Goal: Information Seeking & Learning: Learn about a topic

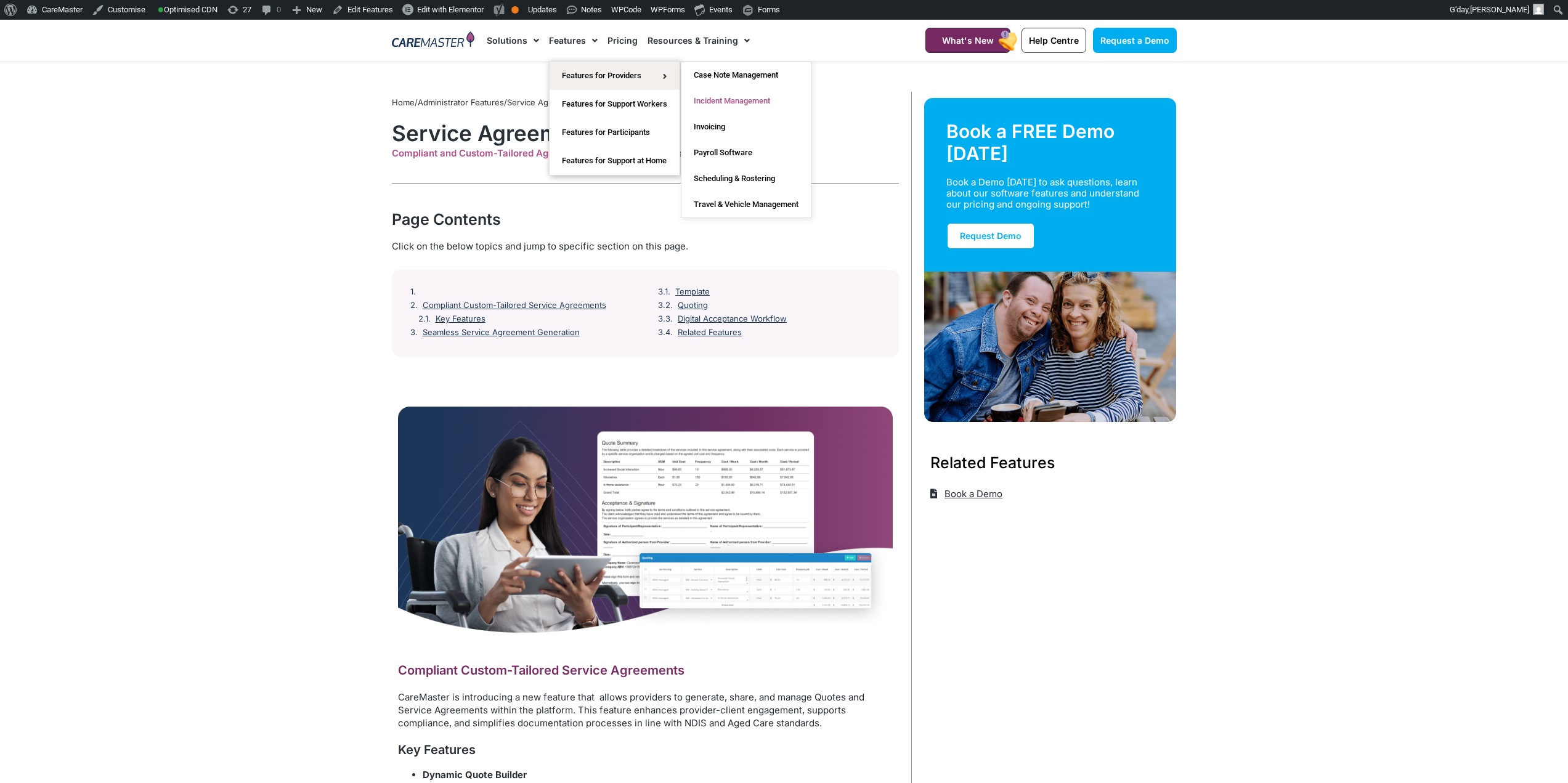
click at [757, 101] on link "Incident Management" at bounding box center [746, 101] width 129 height 26
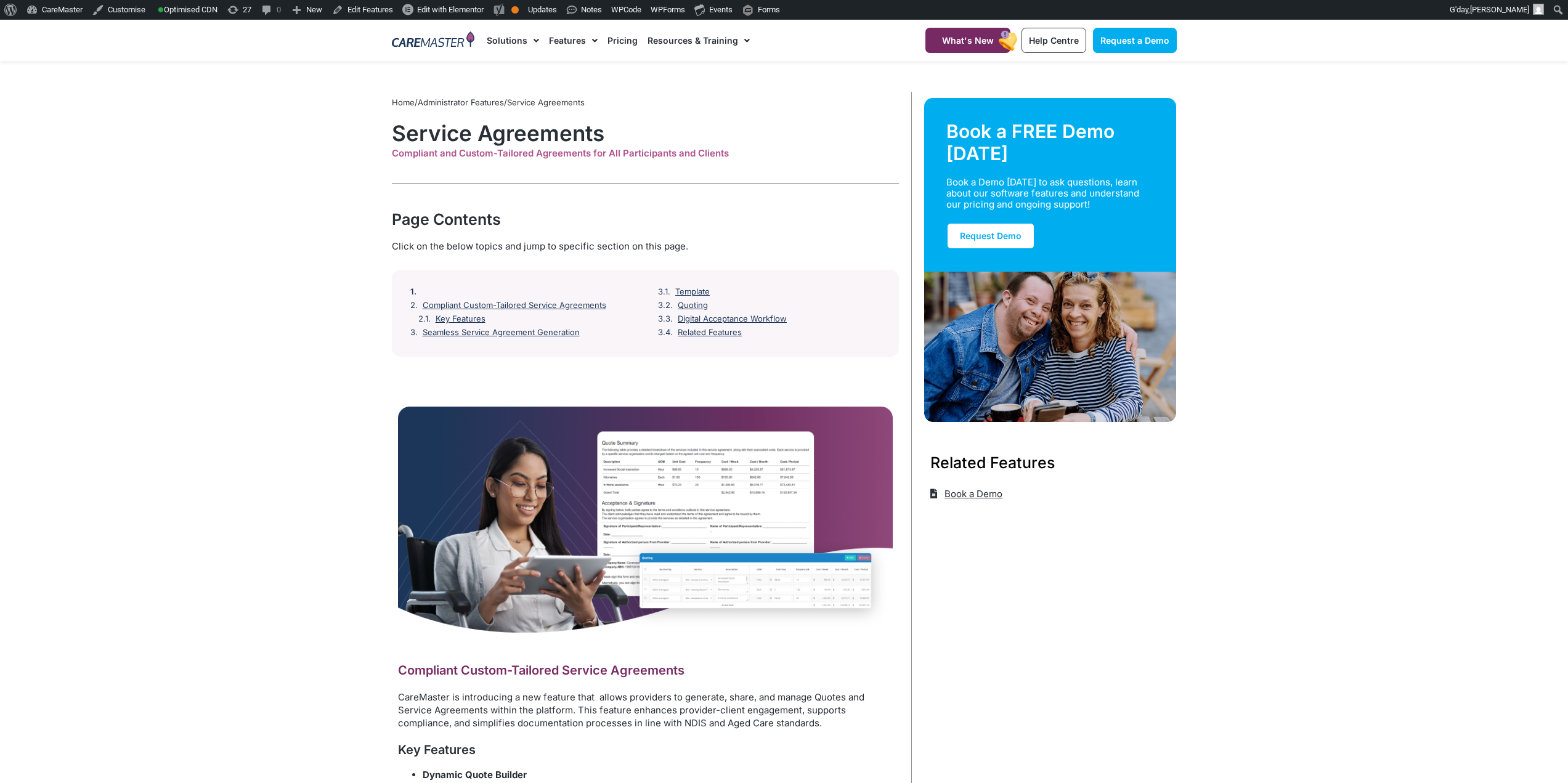
click at [495, 291] on div at bounding box center [525, 292] width 231 height 10
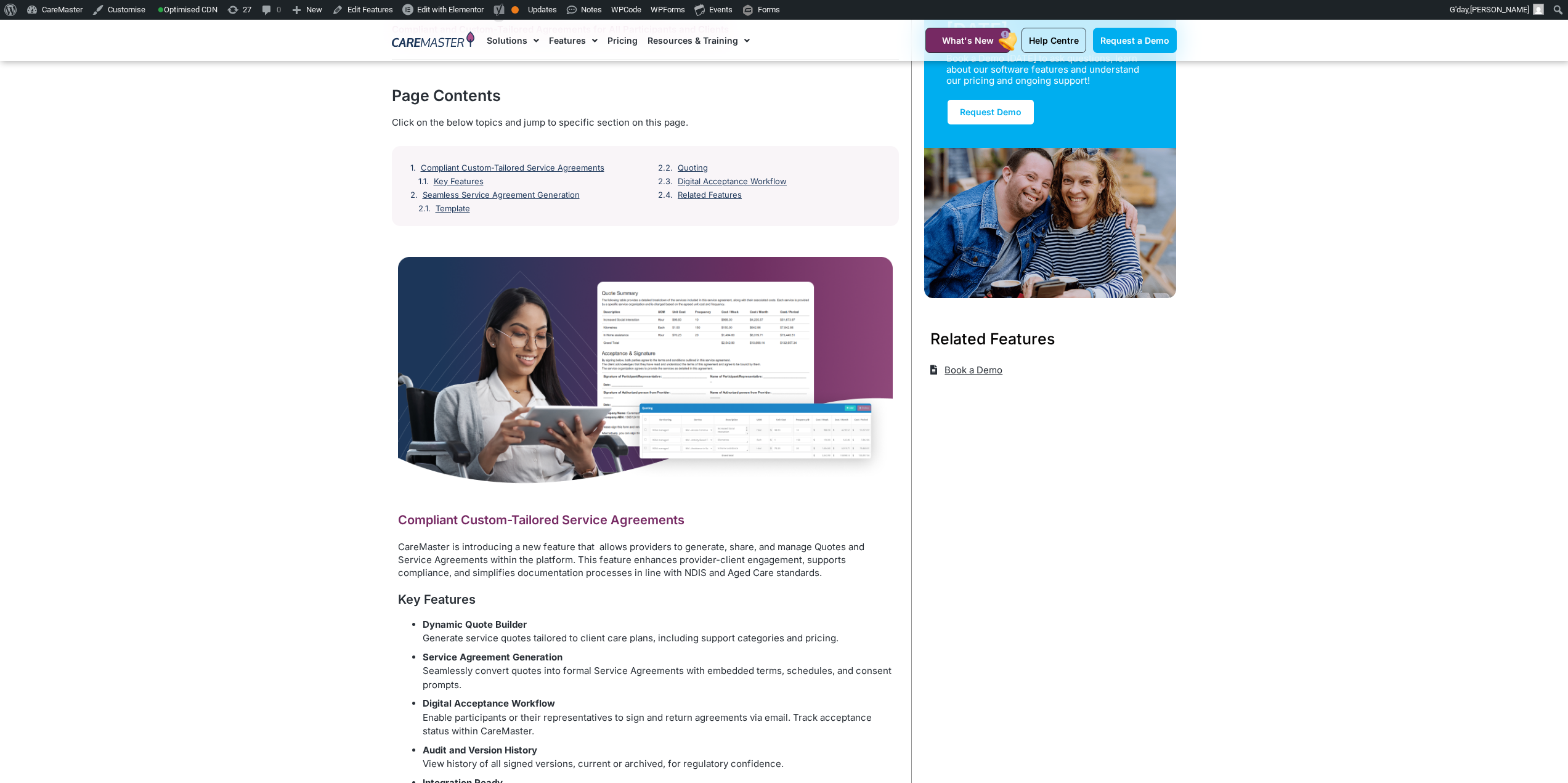
scroll to position [123, 0]
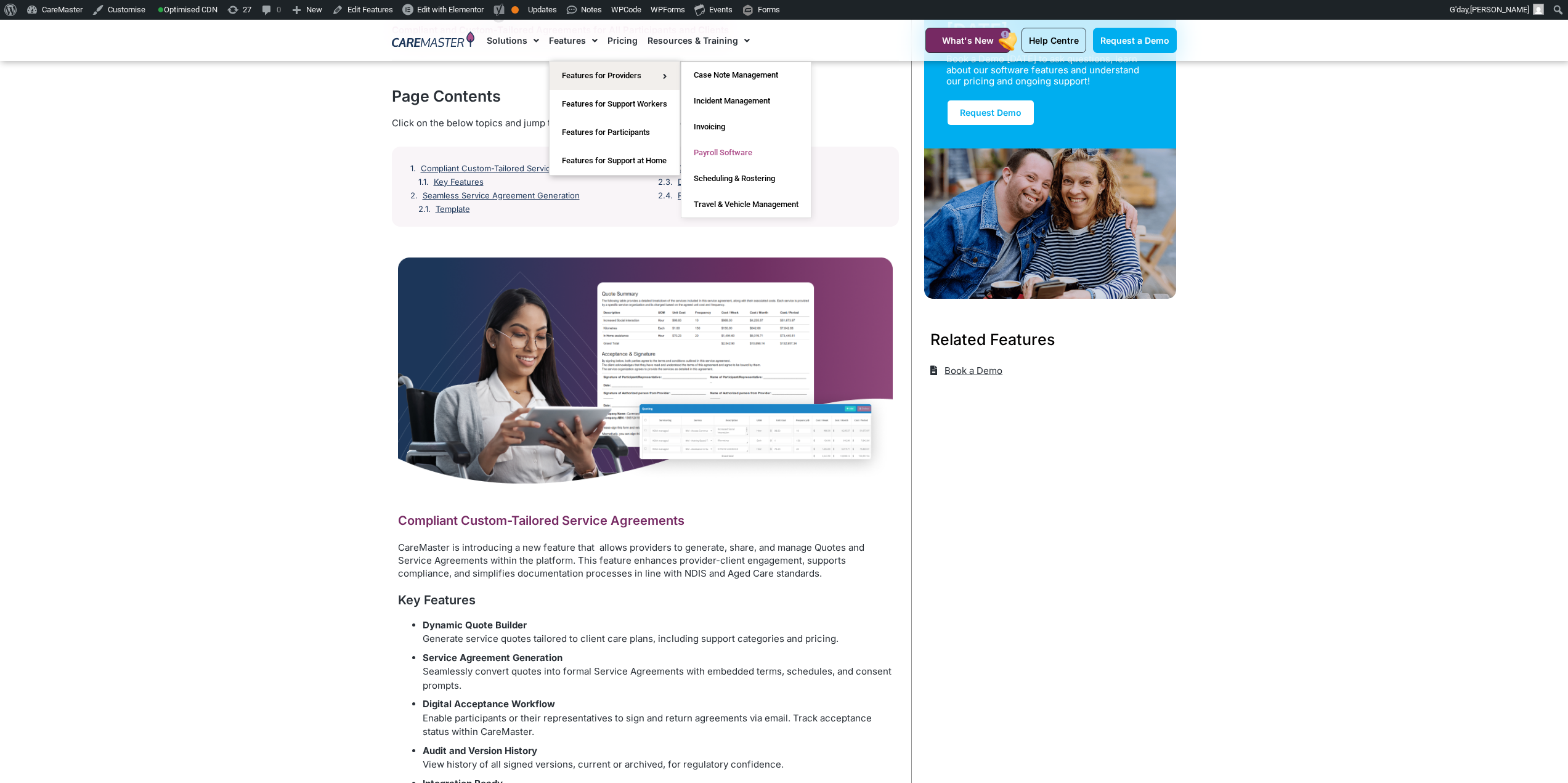
click at [703, 154] on link "Payroll Software" at bounding box center [746, 152] width 129 height 26
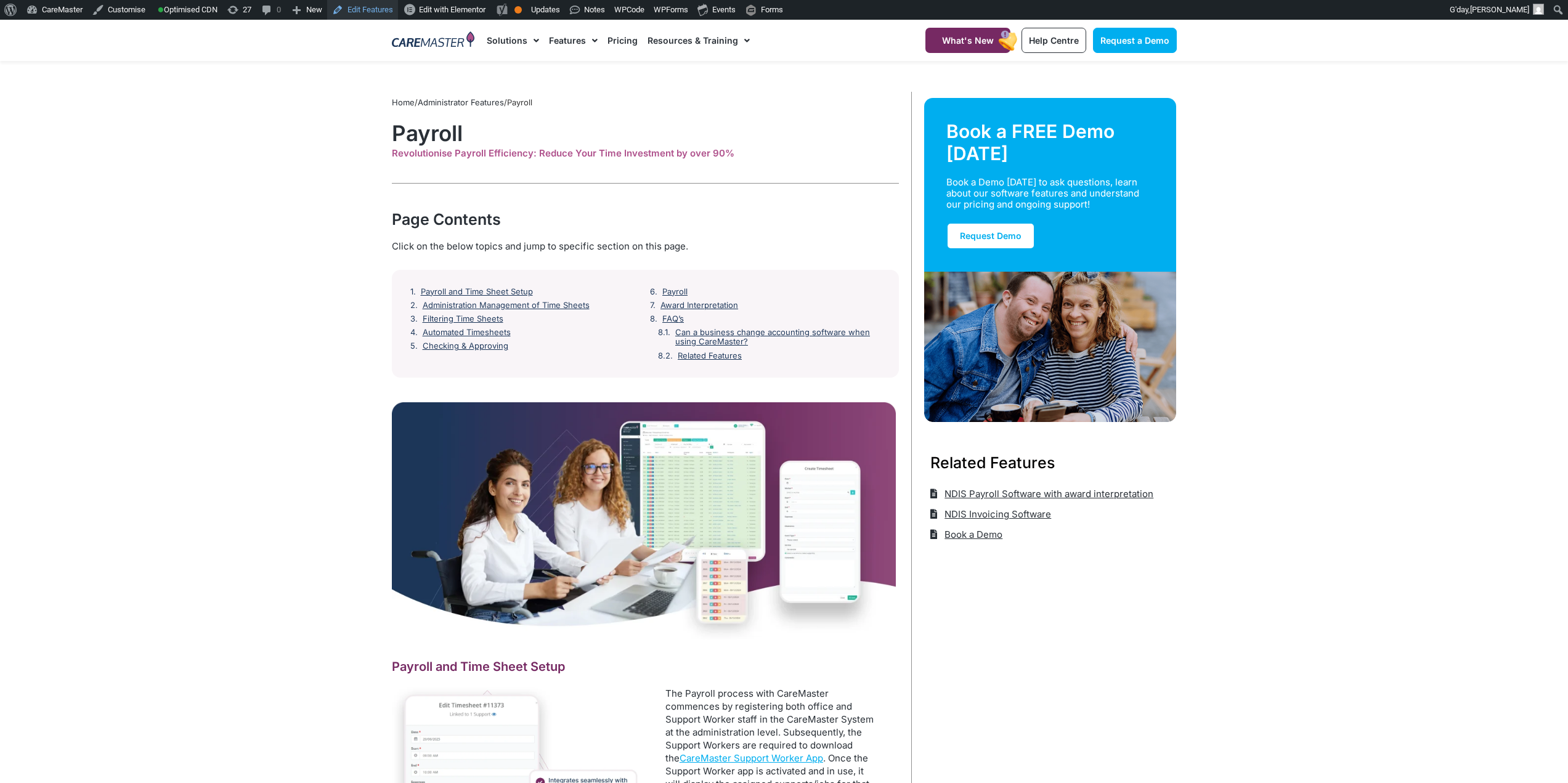
click at [374, 8] on link "Edit Features" at bounding box center [363, 9] width 71 height 19
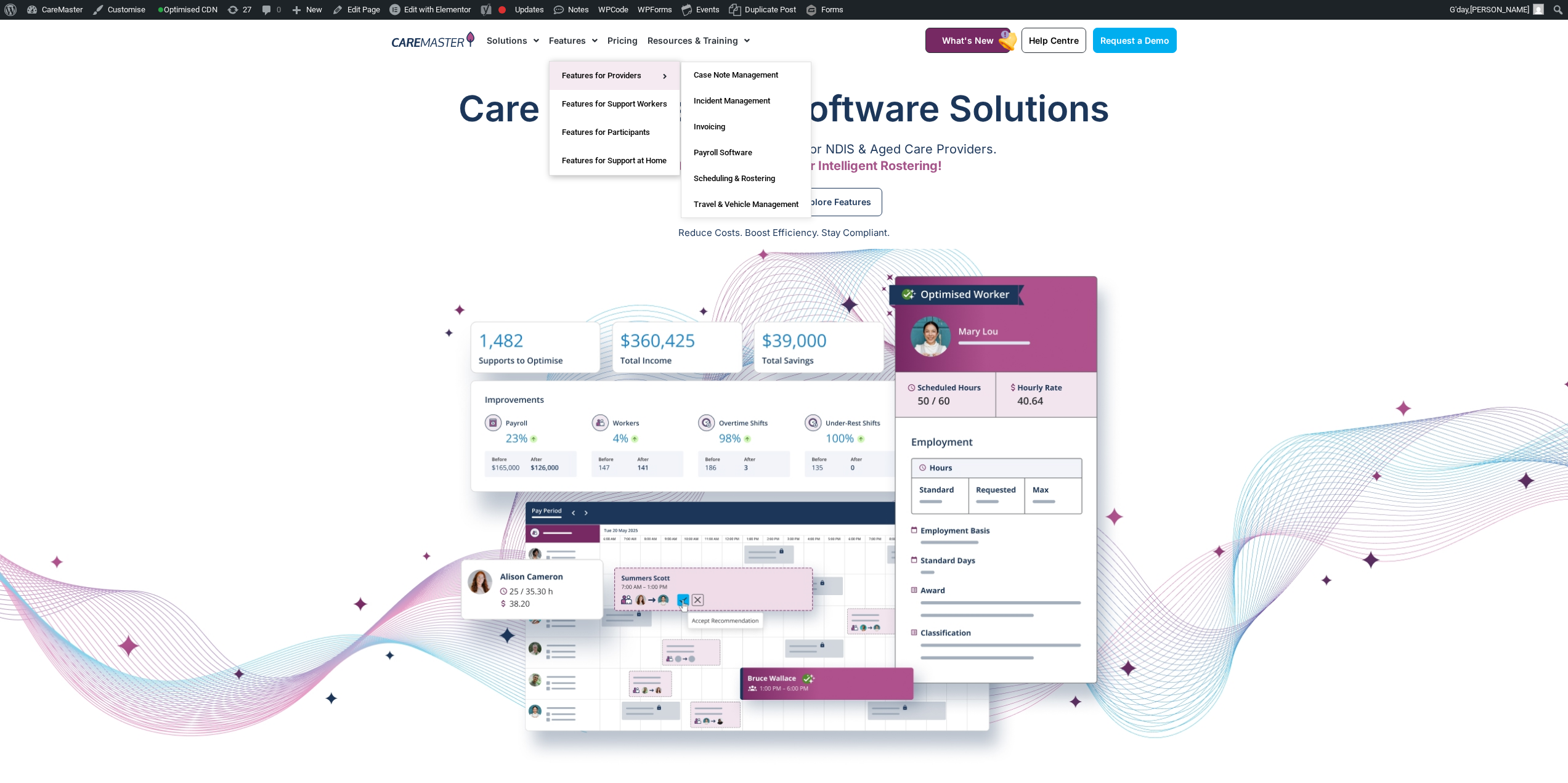
click at [593, 77] on link "Features for Providers" at bounding box center [614, 76] width 130 height 29
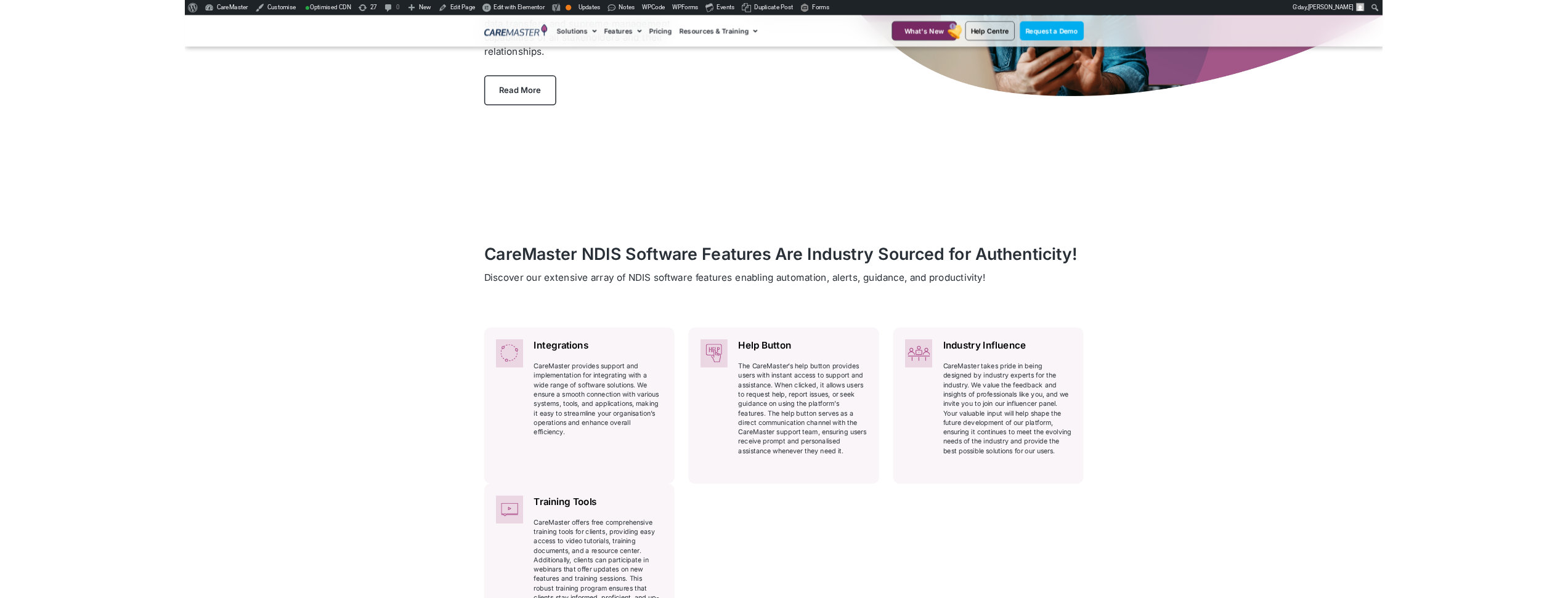
scroll to position [678, 0]
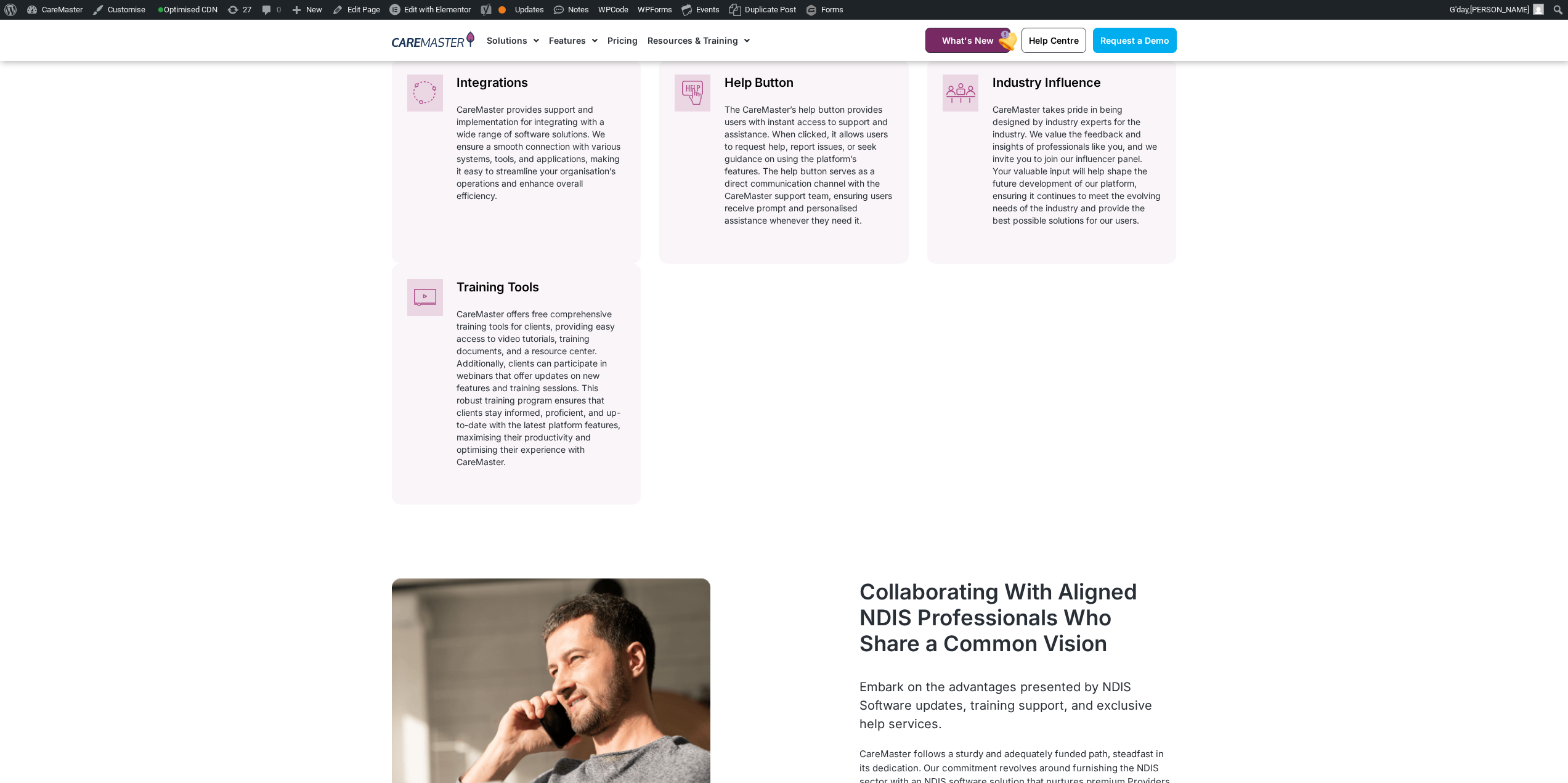
click at [204, 628] on section "Collaborating With Aligned NDIS Professionals Who Share a Common Vision Embark …" at bounding box center [784, 740] width 1568 height 335
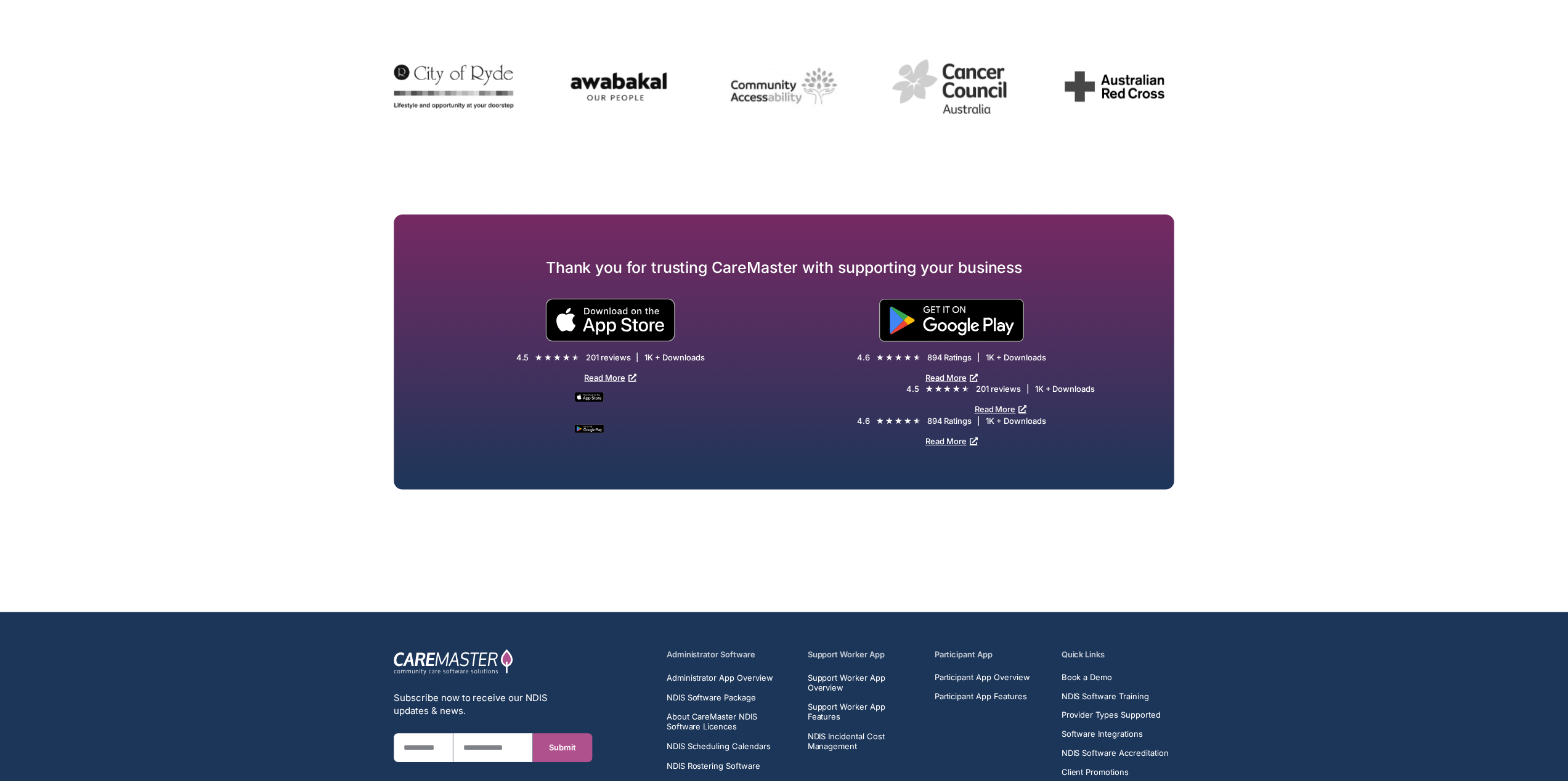
scroll to position [2135, 0]
